Goal: Check status: Check status

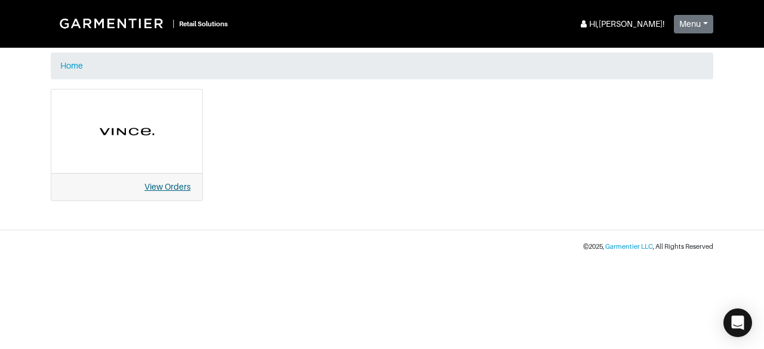
click at [165, 190] on link "View Orders" at bounding box center [167, 187] width 46 height 10
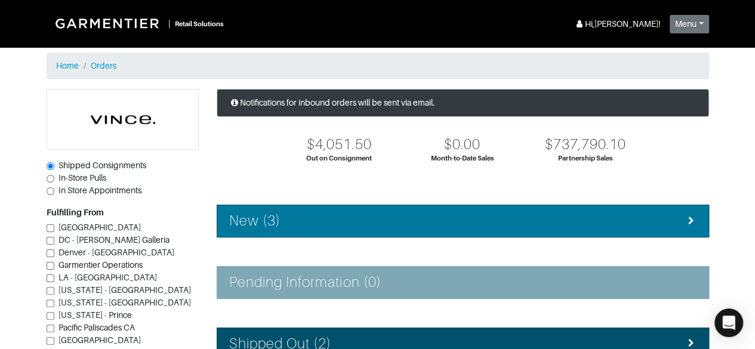
click at [323, 228] on div "New (3)" at bounding box center [462, 220] width 467 height 17
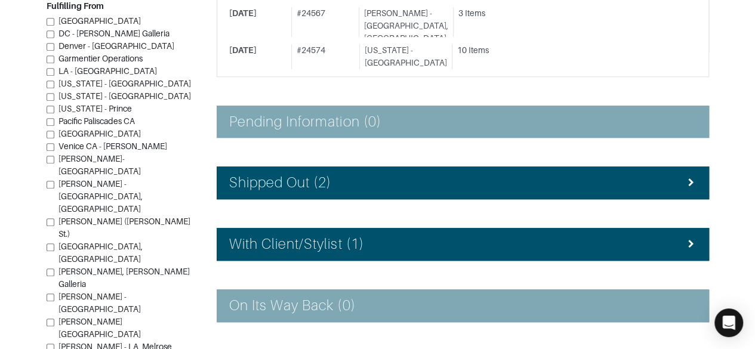
scroll to position [322, 0]
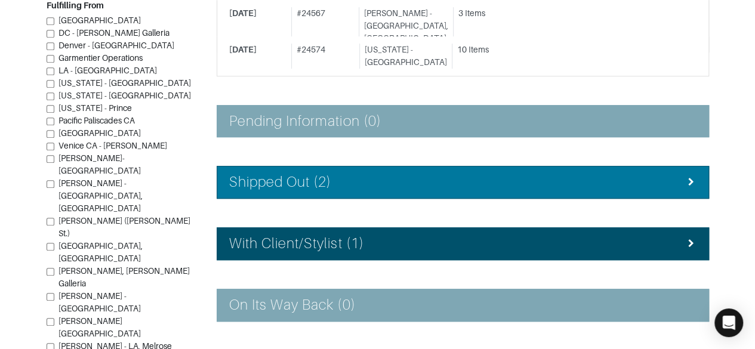
click at [678, 166] on li "Shipped Out (2)" at bounding box center [463, 182] width 492 height 33
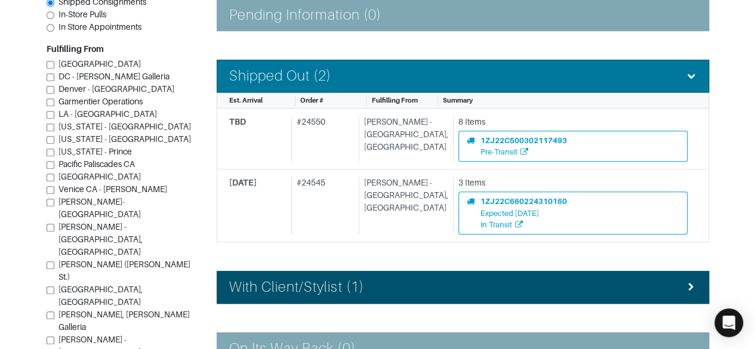
scroll to position [472, 0]
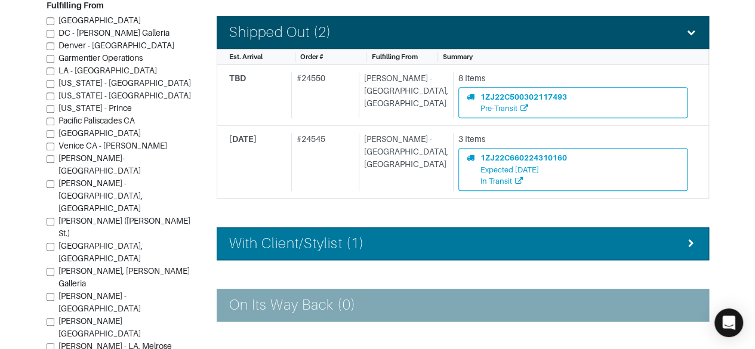
click at [648, 235] on div "With Client/Stylist (1)" at bounding box center [462, 243] width 467 height 17
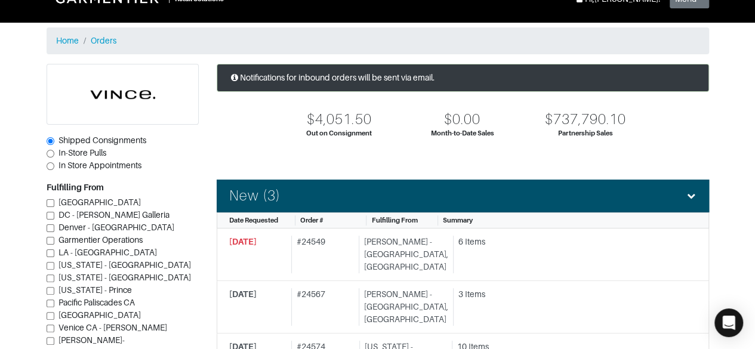
scroll to position [19, 0]
